Goal: Task Accomplishment & Management: Manage account settings

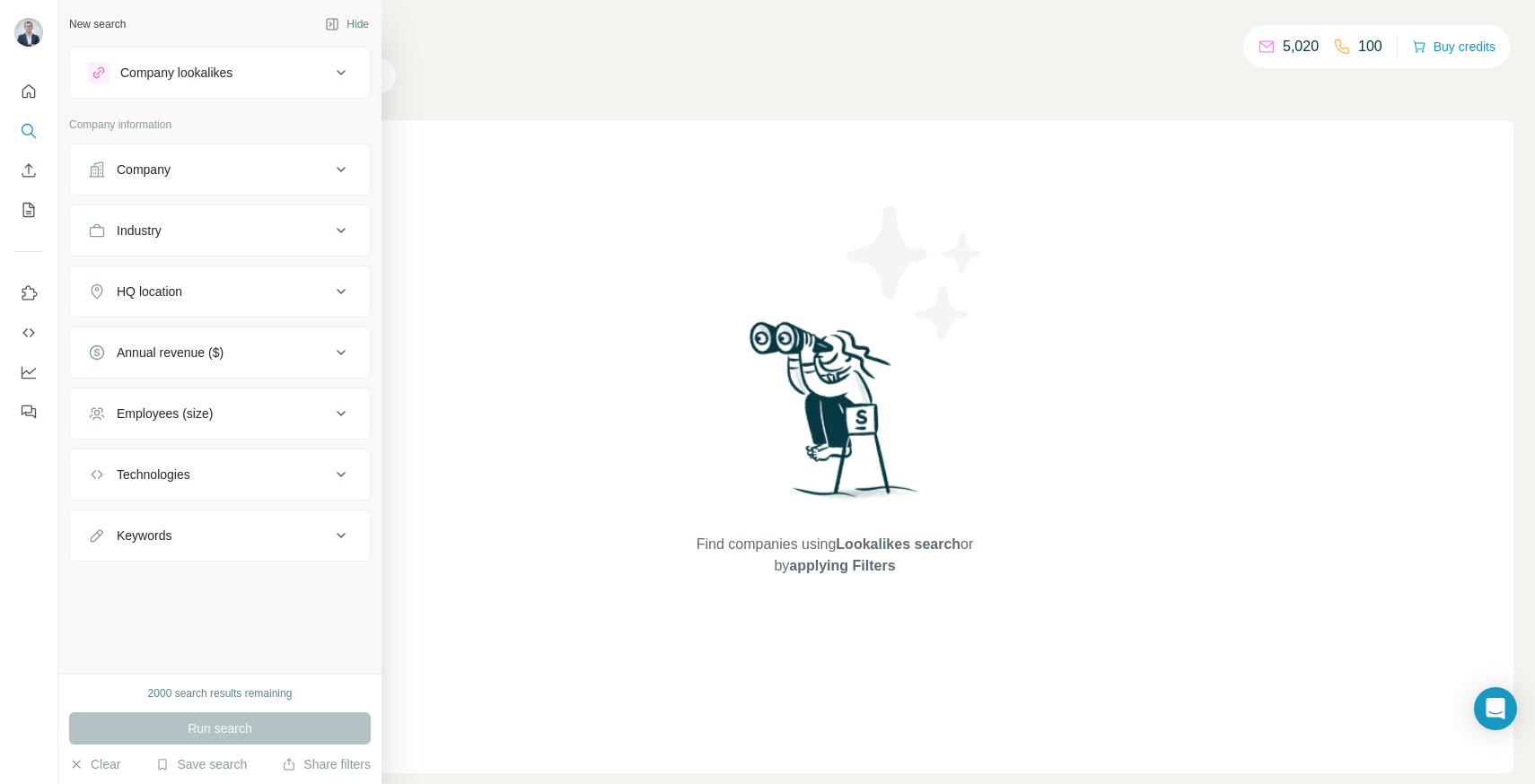
click at [218, 67] on div "Company lookalikes" at bounding box center [177, 73] width 113 height 17
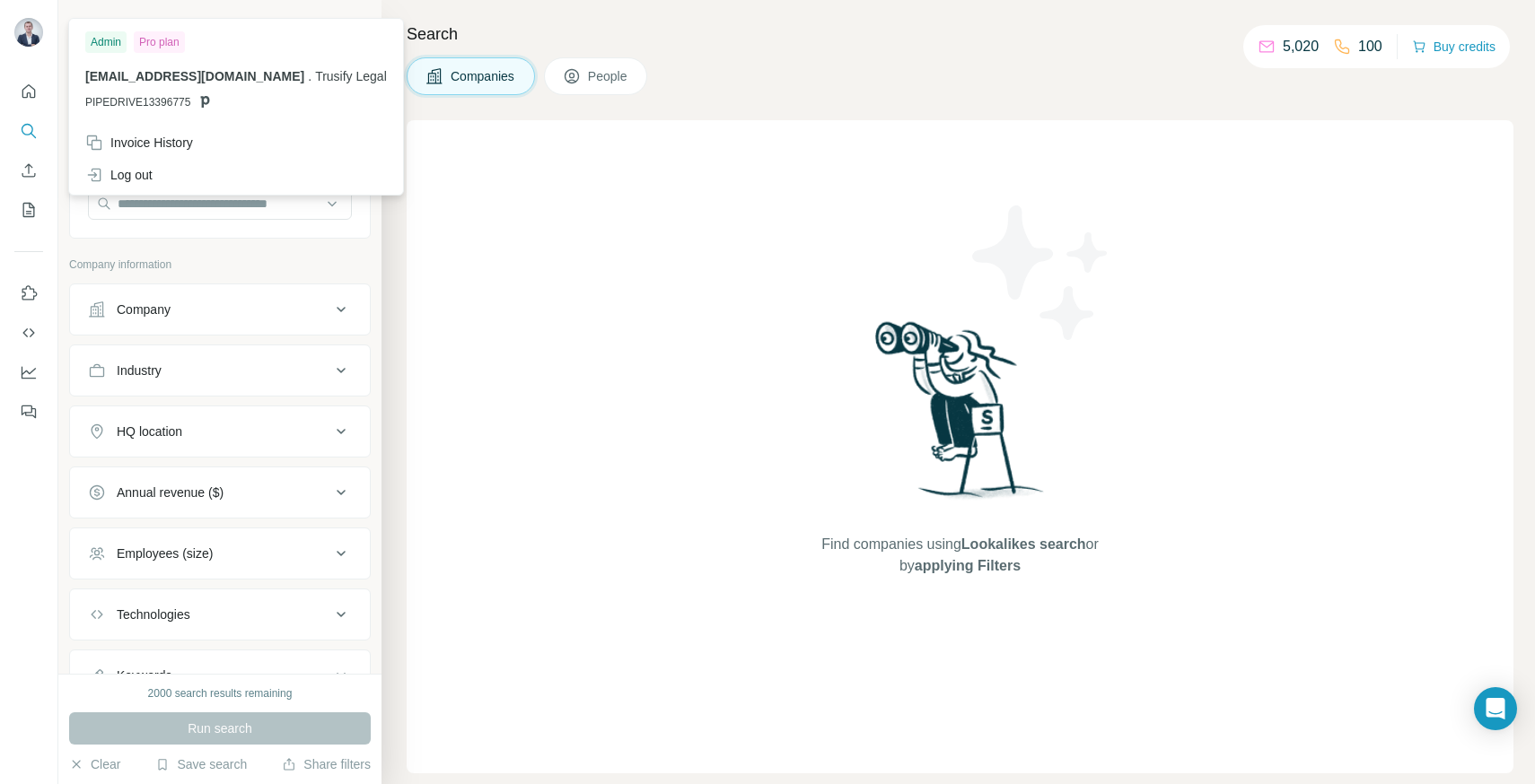
click at [29, 34] on img at bounding box center [29, 32] width 29 height 29
click at [184, 139] on div "Invoice History" at bounding box center [139, 143] width 108 height 17
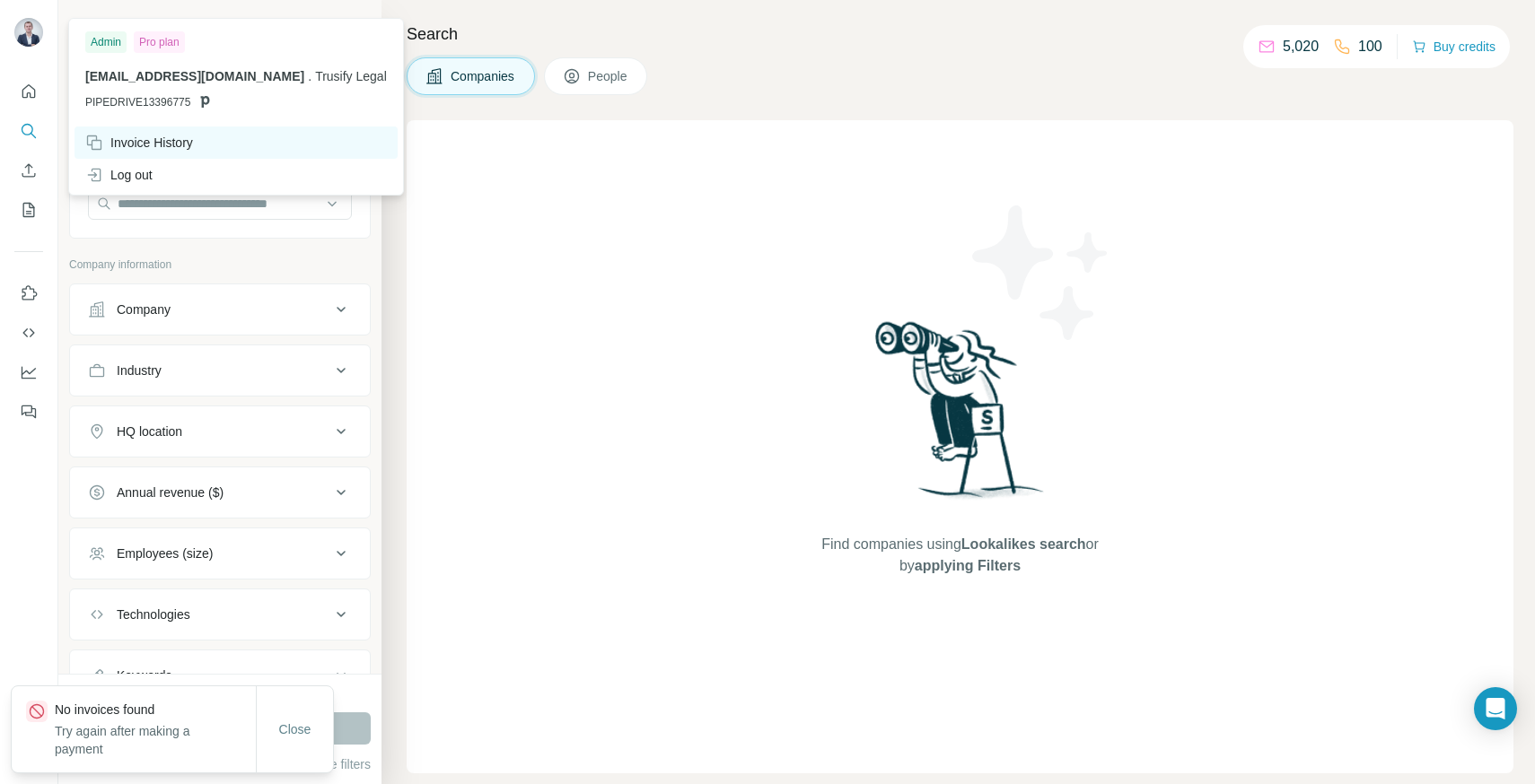
click at [171, 146] on div "Invoice History" at bounding box center [139, 143] width 108 height 17
click at [291, 732] on span "Close" at bounding box center [294, 729] width 32 height 17
